Goal: Task Accomplishment & Management: Use online tool/utility

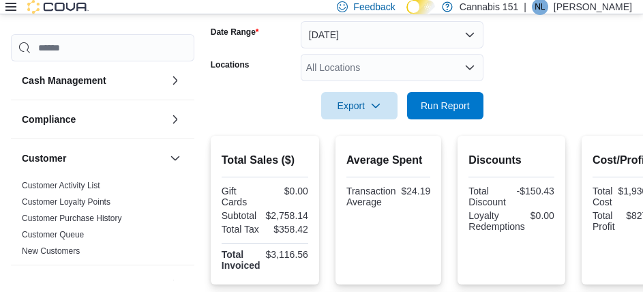
scroll to position [409, 0]
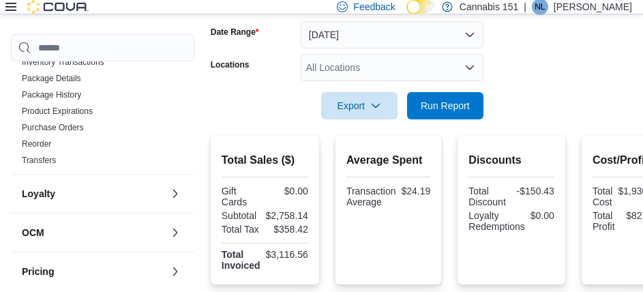
click at [539, 74] on form "Date Range Today Locations All Locations Export Run Report" at bounding box center [421, 62] width 421 height 115
click at [435, 107] on span "Run Report" at bounding box center [445, 105] width 49 height 14
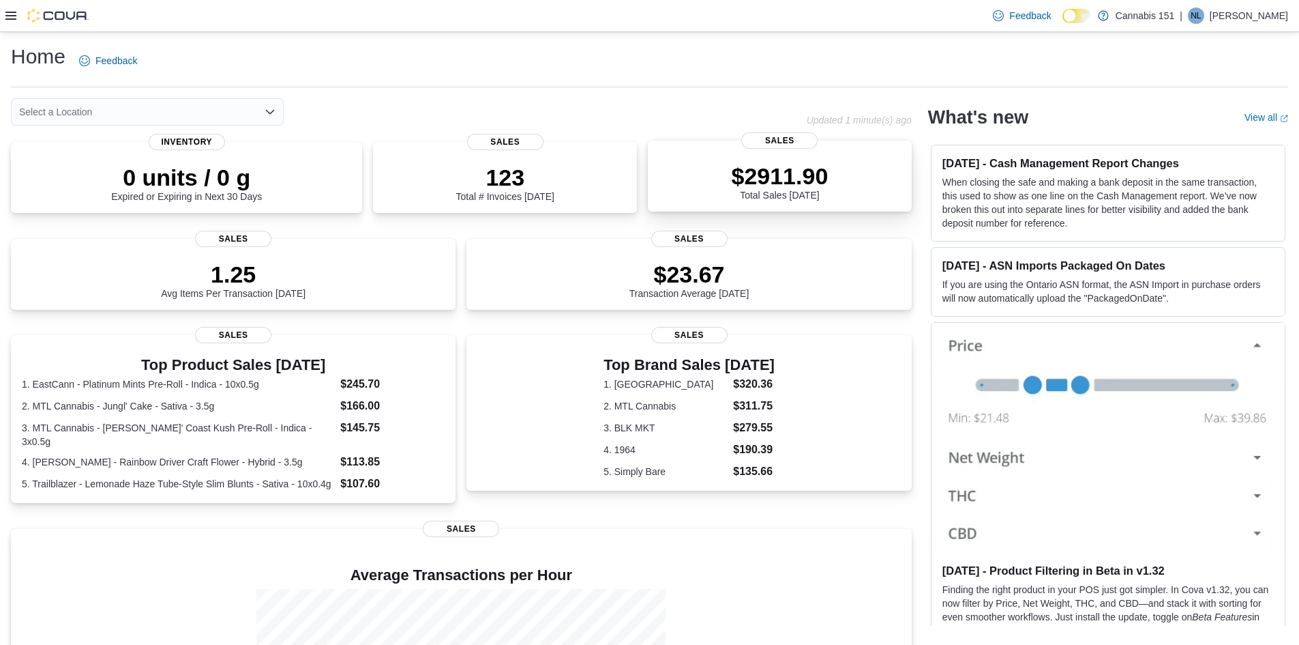
click at [653, 196] on div "$2911.90 Total Sales [DATE]" at bounding box center [779, 181] width 97 height 38
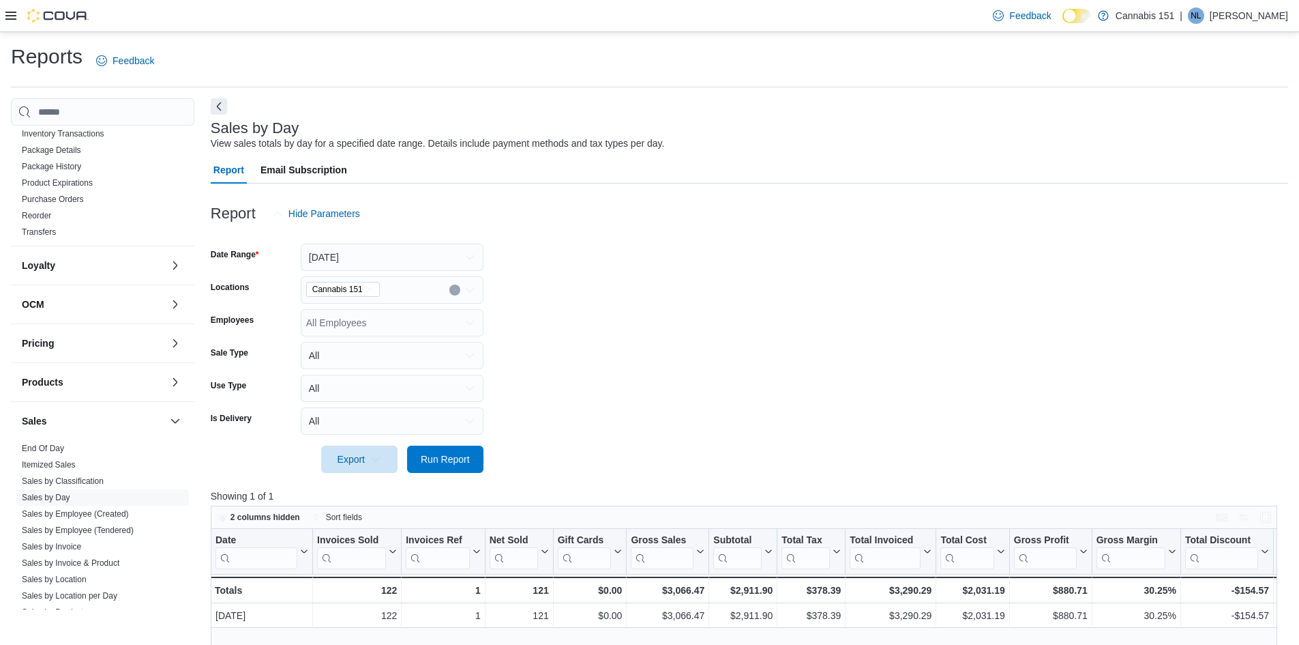
scroll to position [409, 0]
click at [58, 440] on link "End Of Day" at bounding box center [43, 441] width 42 height 10
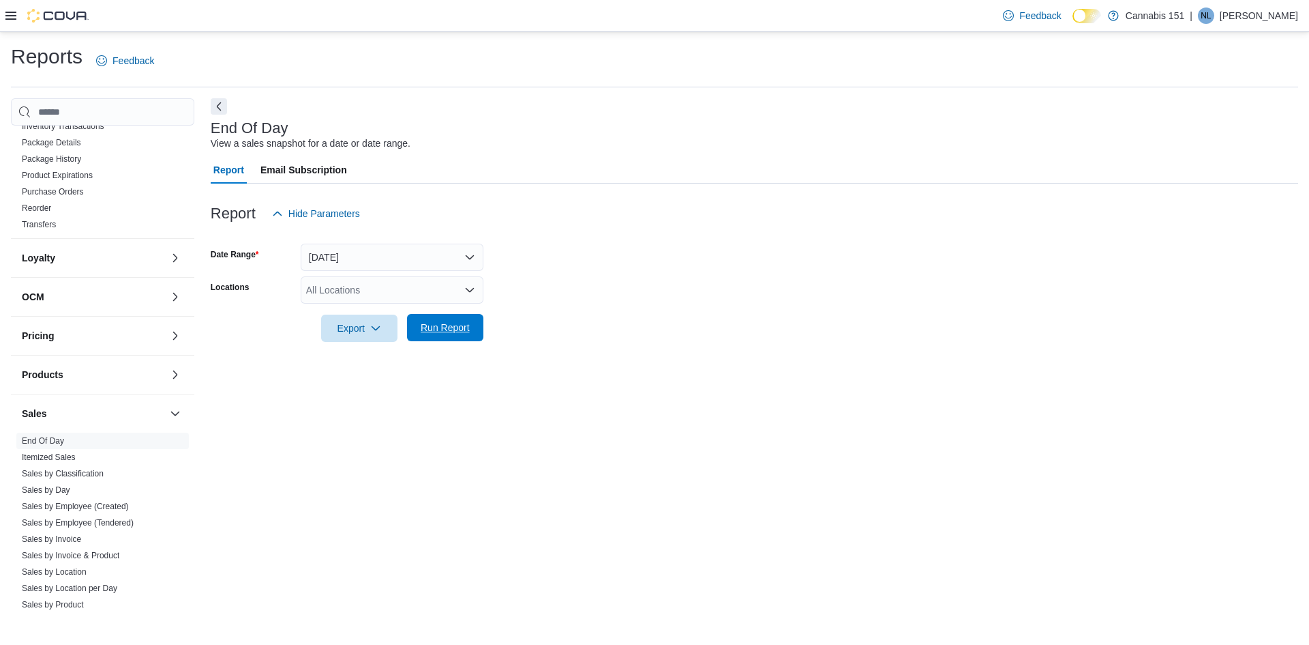
click at [443, 327] on span "Run Report" at bounding box center [445, 328] width 49 height 14
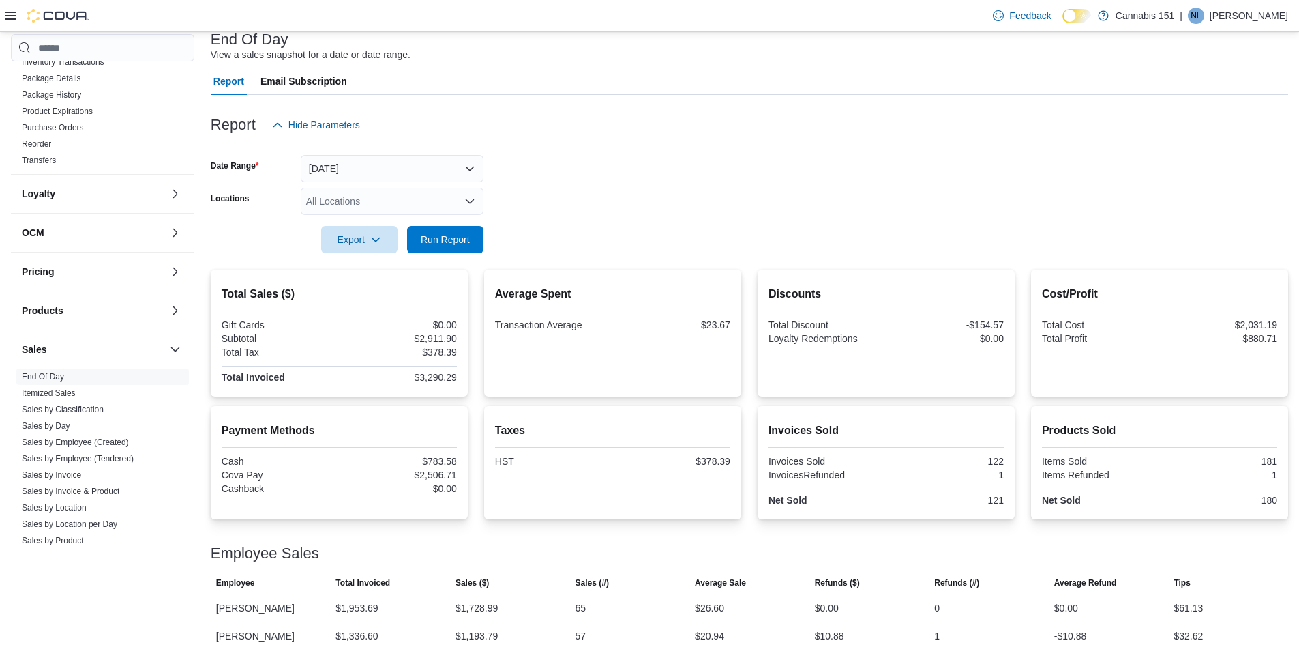
scroll to position [105, 0]
